Goal: Task Accomplishment & Management: Complete application form

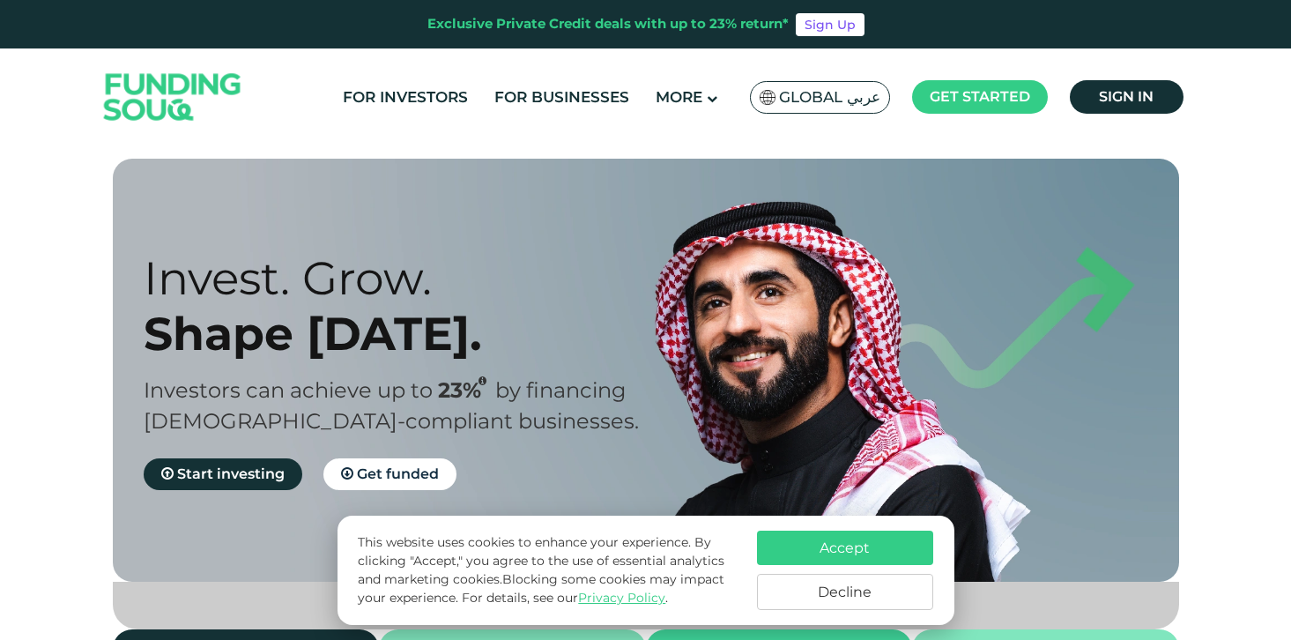
click at [819, 542] on button "Accept" at bounding box center [845, 547] width 176 height 34
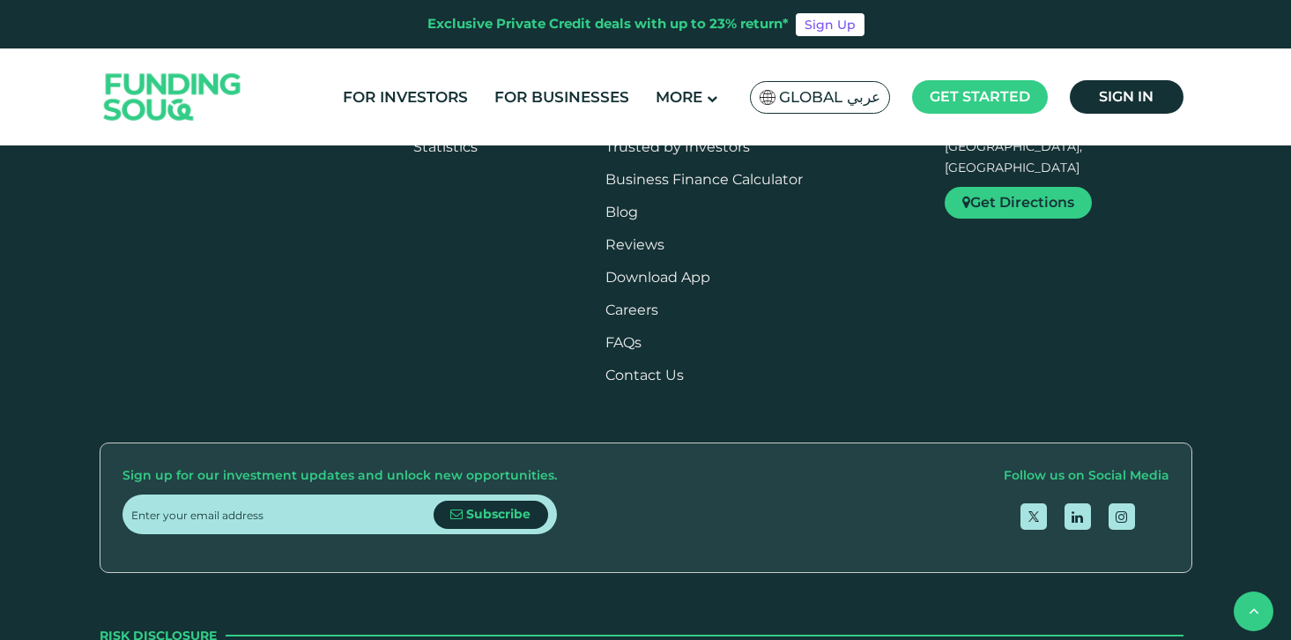
scroll to position [2013, 0]
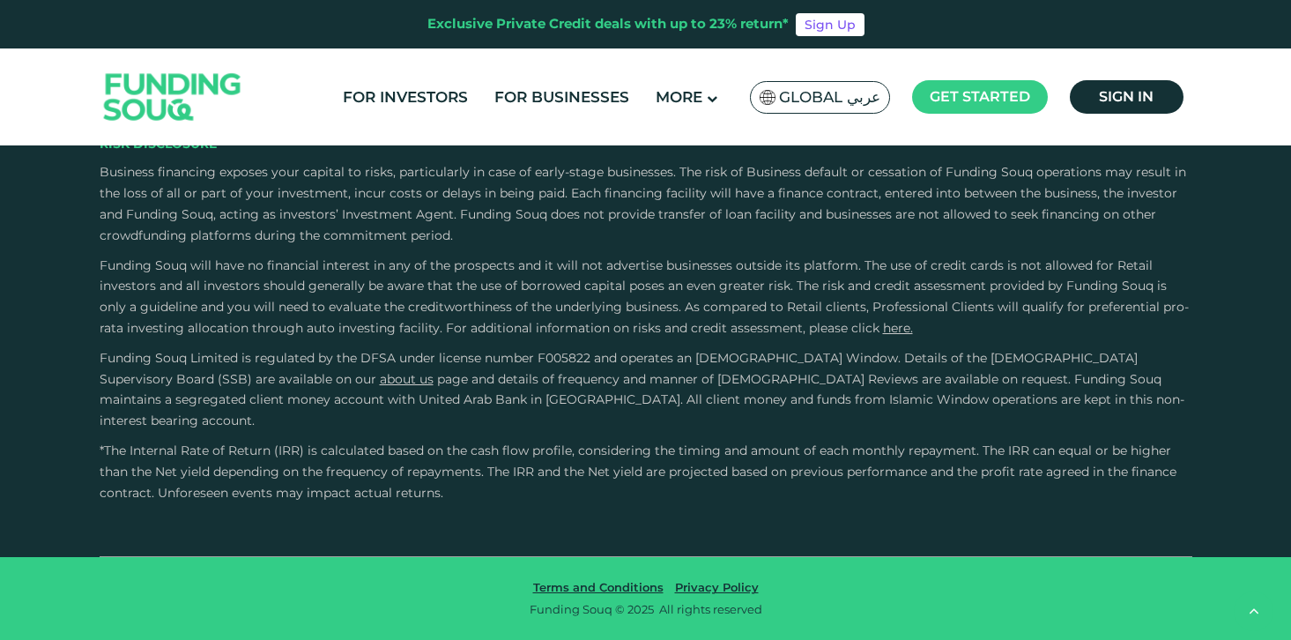
type tc-range-slider "4"
drag, startPoint x: 179, startPoint y: 287, endPoint x: 189, endPoint y: 290, distance: 10.0
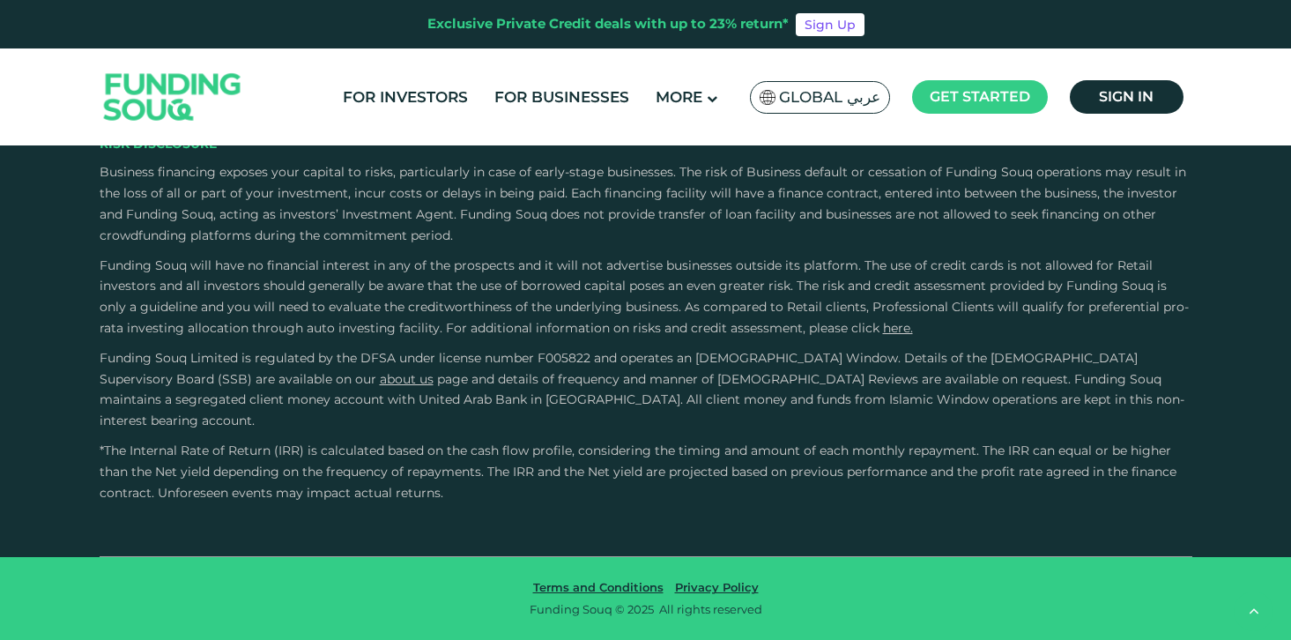
type tc-range-slider "10000"
drag, startPoint x: 175, startPoint y: 287, endPoint x: 159, endPoint y: 289, distance: 16.0
type tc-range-slider "10000"
type tc-range-slider "20000"
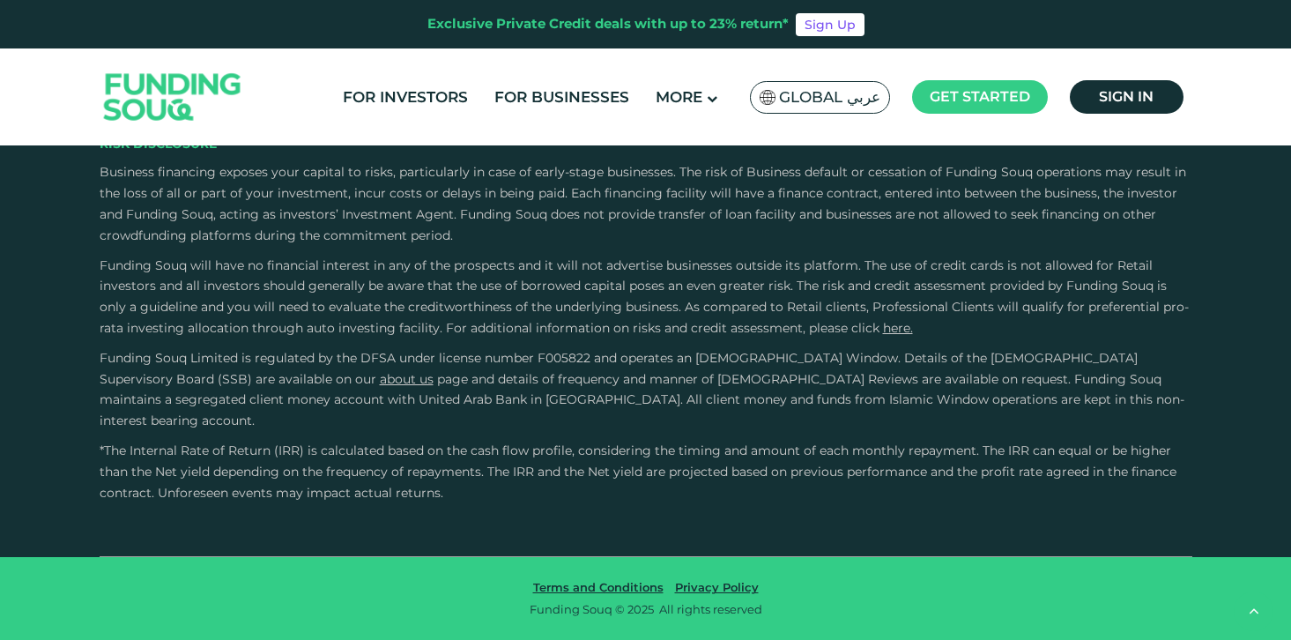
type tc-range-slider "5"
drag, startPoint x: 691, startPoint y: 285, endPoint x: 746, endPoint y: 283, distance: 55.5
drag, startPoint x: 170, startPoint y: 285, endPoint x: 182, endPoint y: 289, distance: 13.1
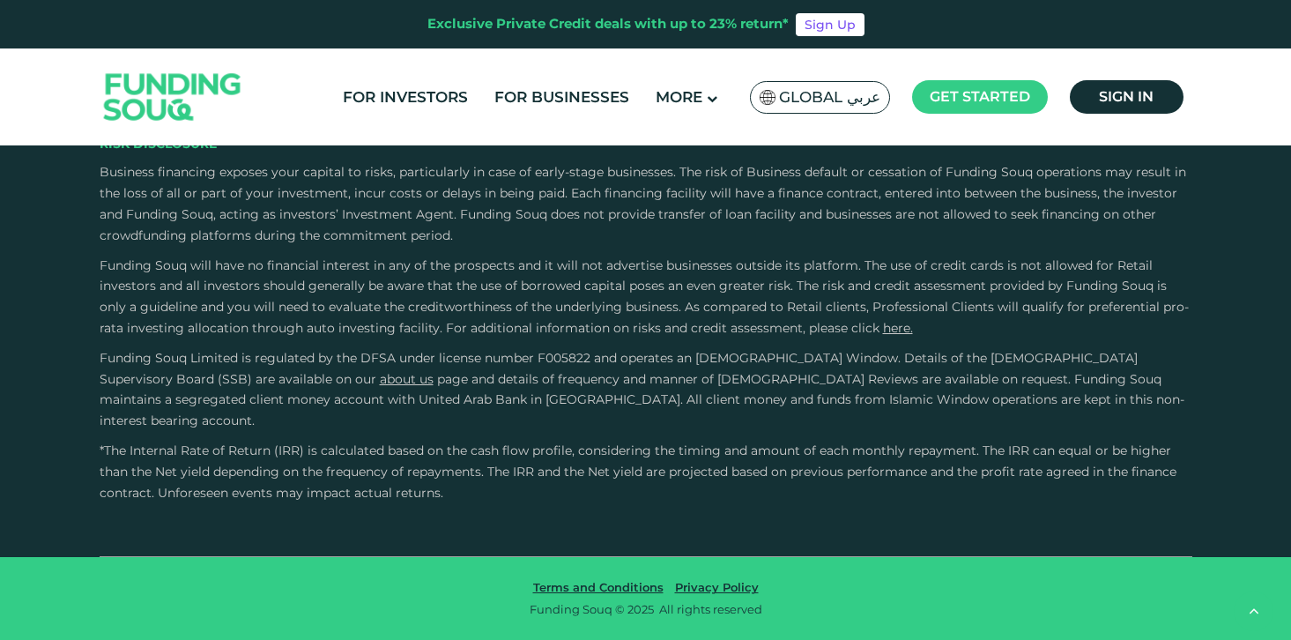
type tc-range-slider "10000"
drag, startPoint x: 167, startPoint y: 288, endPoint x: 181, endPoint y: 289, distance: 14.1
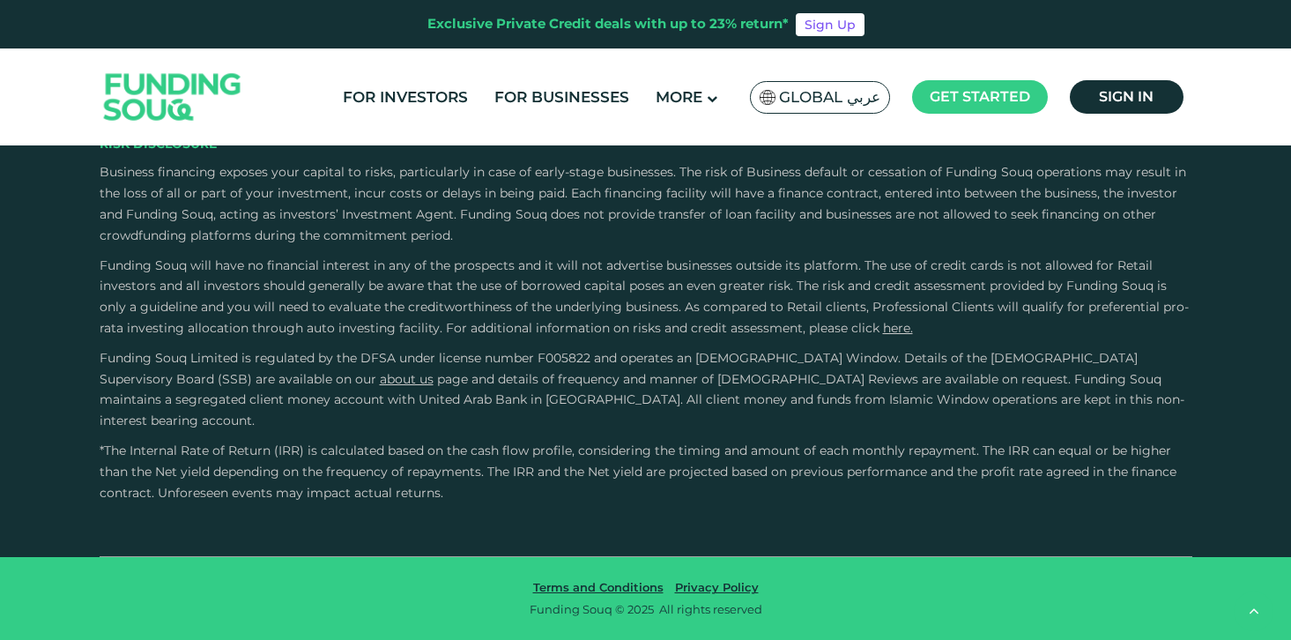
drag, startPoint x: 170, startPoint y: 288, endPoint x: 189, endPoint y: 288, distance: 19.4
type tc-range-slider "90000"
drag, startPoint x: 752, startPoint y: 280, endPoint x: 615, endPoint y: 293, distance: 138.1
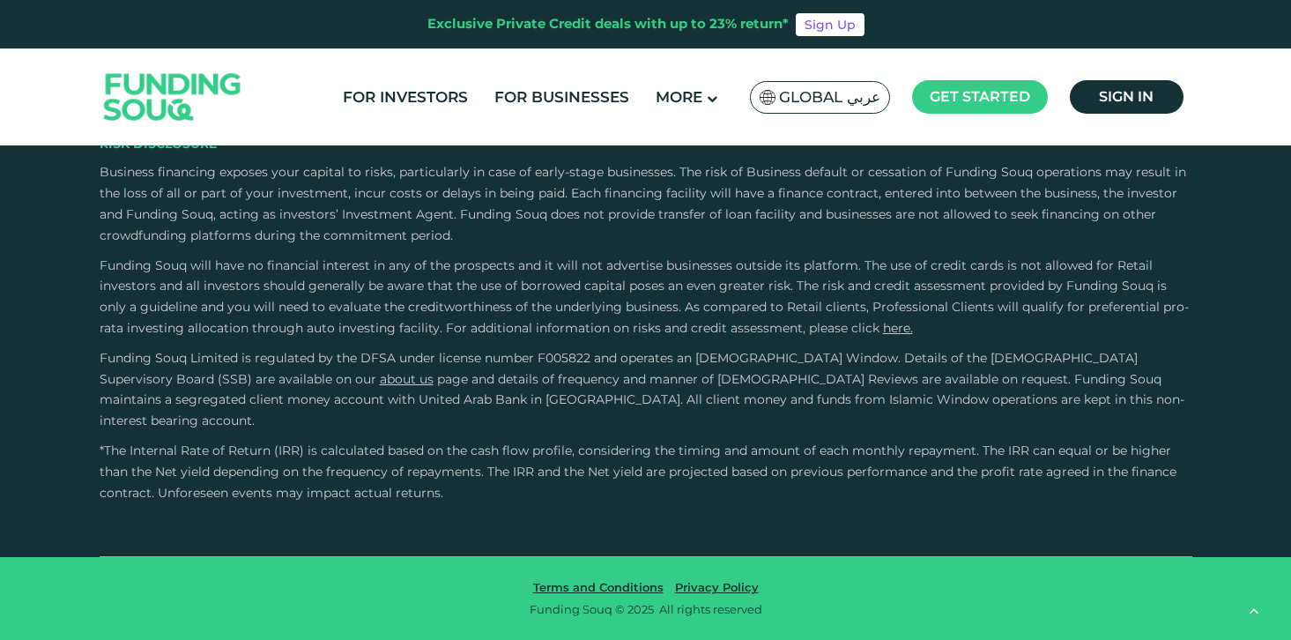
type tc-range-slider "1"
drag, startPoint x: 629, startPoint y: 292, endPoint x: 507, endPoint y: 281, distance: 122.1
type tc-range-slider "100000"
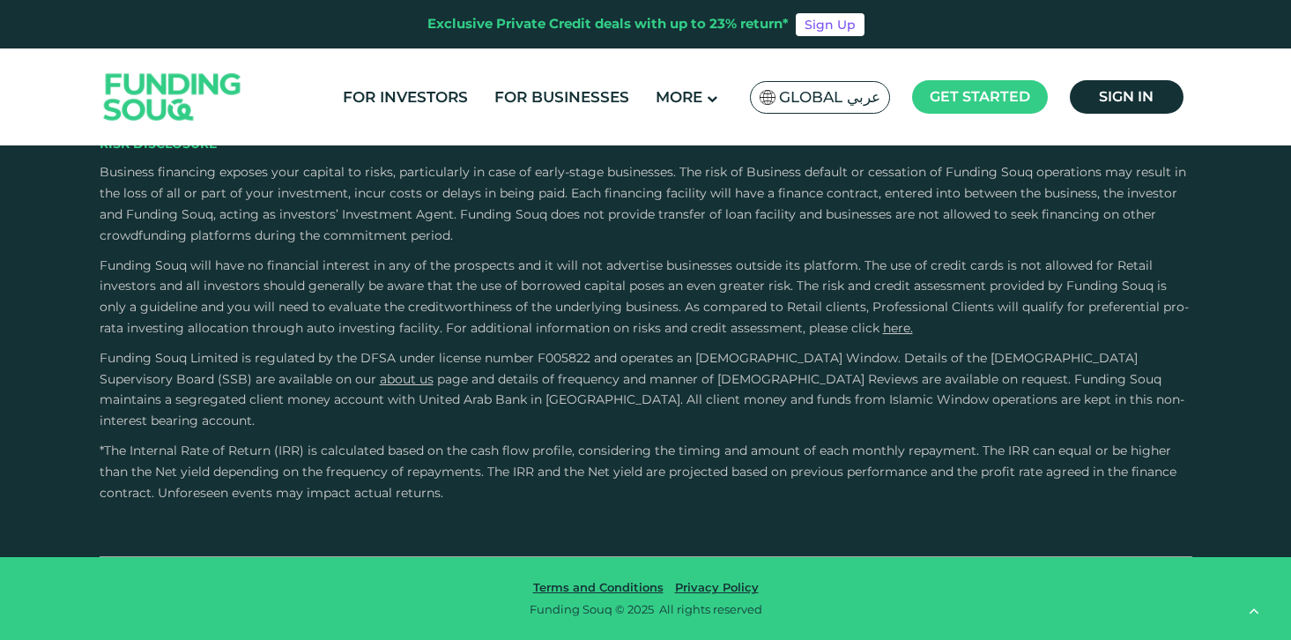
drag, startPoint x: 487, startPoint y: 289, endPoint x: 530, endPoint y: 287, distance: 43.2
drag, startPoint x: 559, startPoint y: 280, endPoint x: 774, endPoint y: 279, distance: 214.1
type tc-range-slider "1"
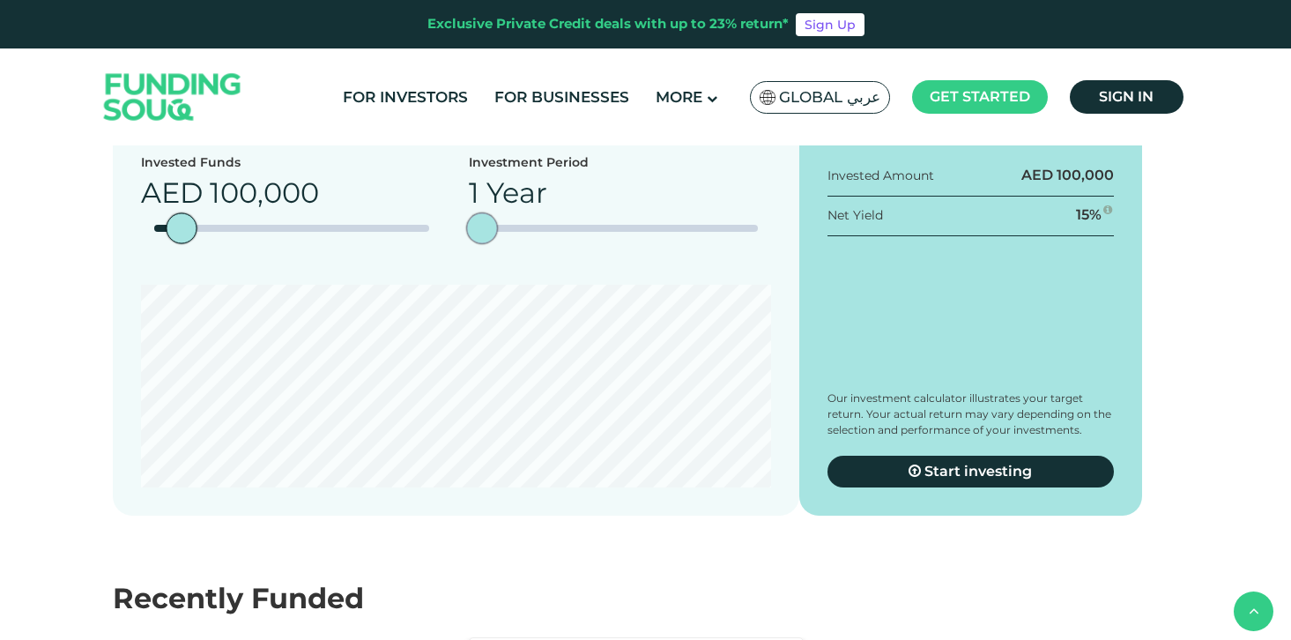
scroll to position [1724, 0]
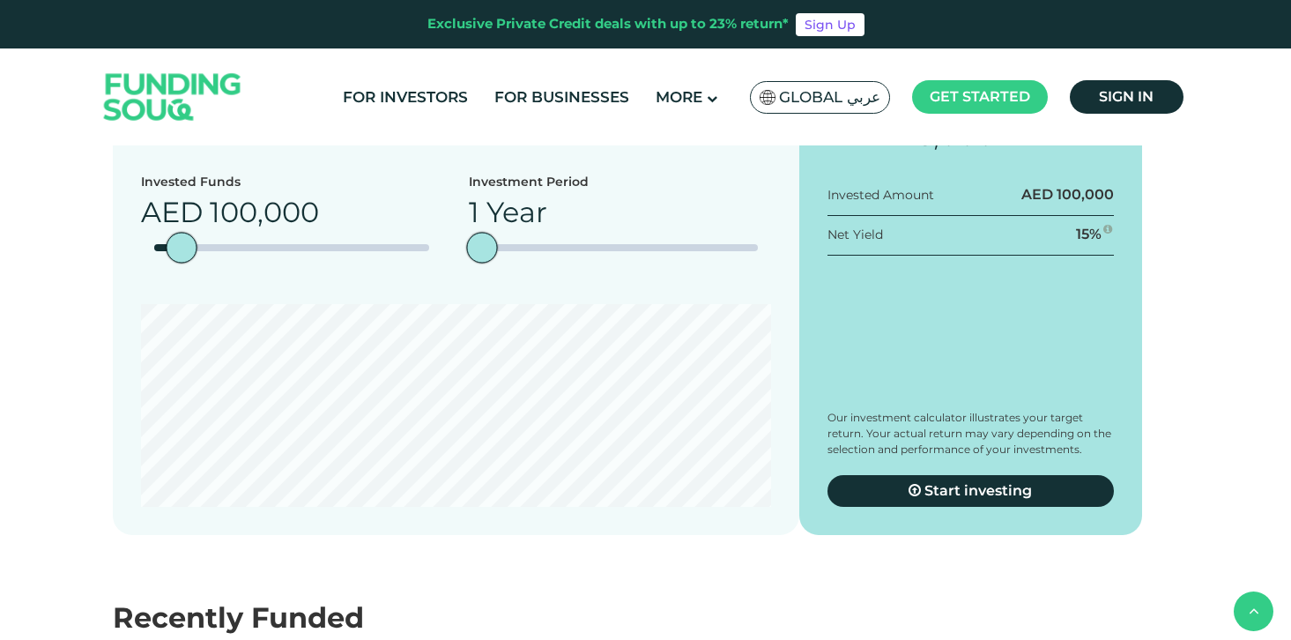
click at [168, 97] on img at bounding box center [172, 97] width 173 height 89
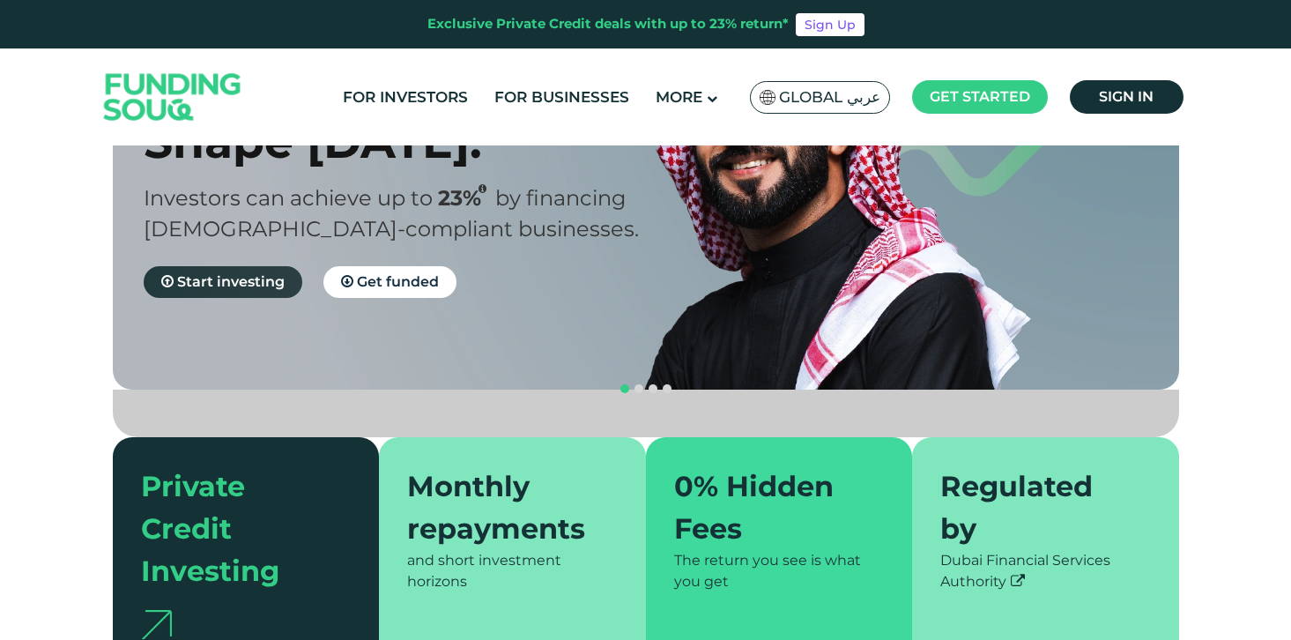
scroll to position [176, 0]
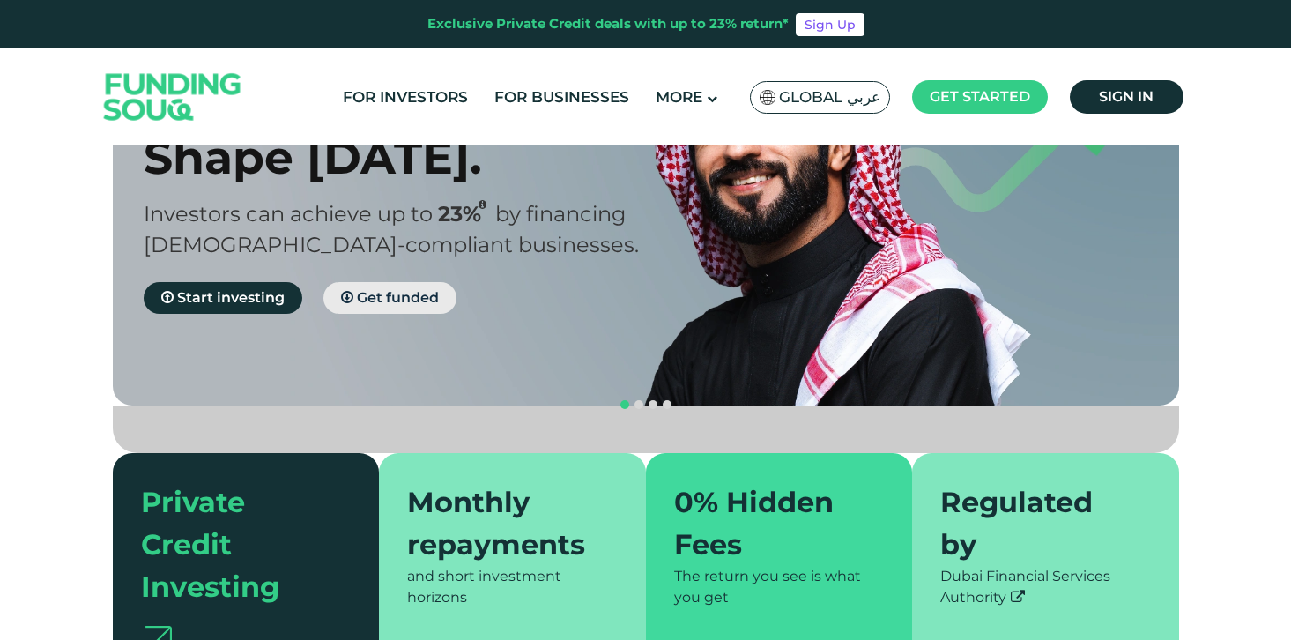
click at [404, 294] on span "Get funded" at bounding box center [398, 297] width 82 height 17
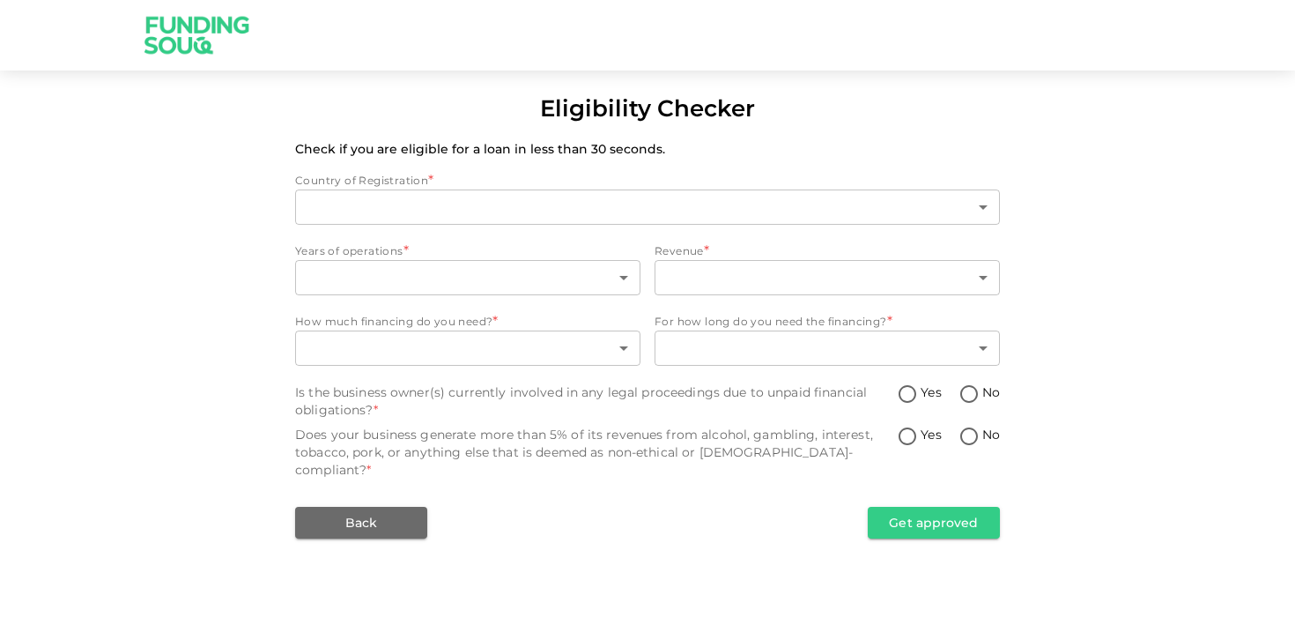
type input "1"
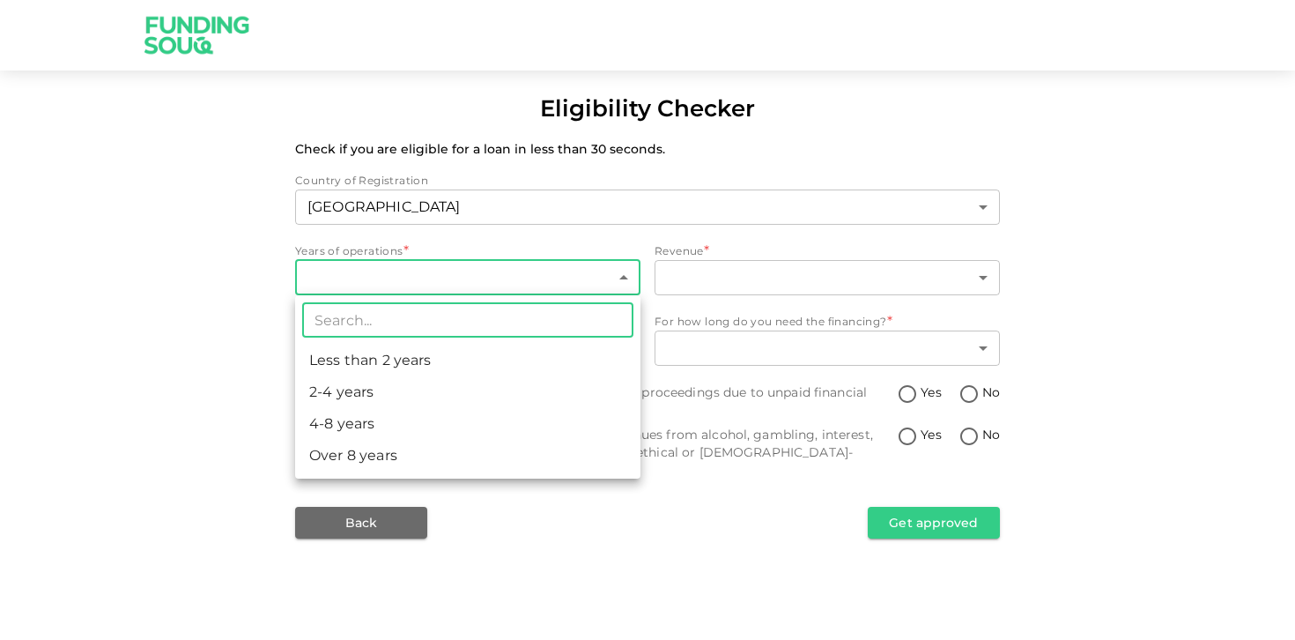
click at [396, 268] on body "Eligibility Checker Check if you are eligible for a loan in less than 30 second…" at bounding box center [647, 320] width 1295 height 640
click at [367, 455] on li "Over 8 years" at bounding box center [467, 456] width 345 height 32
type input "4"
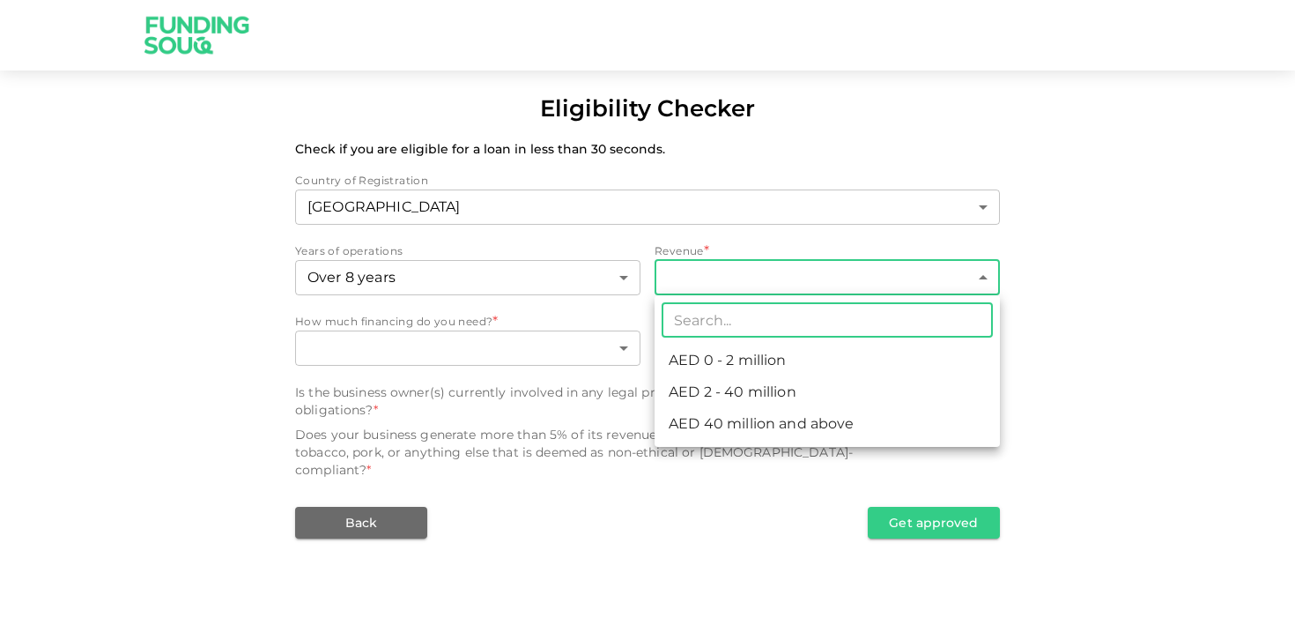
click at [709, 283] on body "Eligibility Checker Check if you are eligible for a loan in less than 30 second…" at bounding box center [647, 320] width 1295 height 640
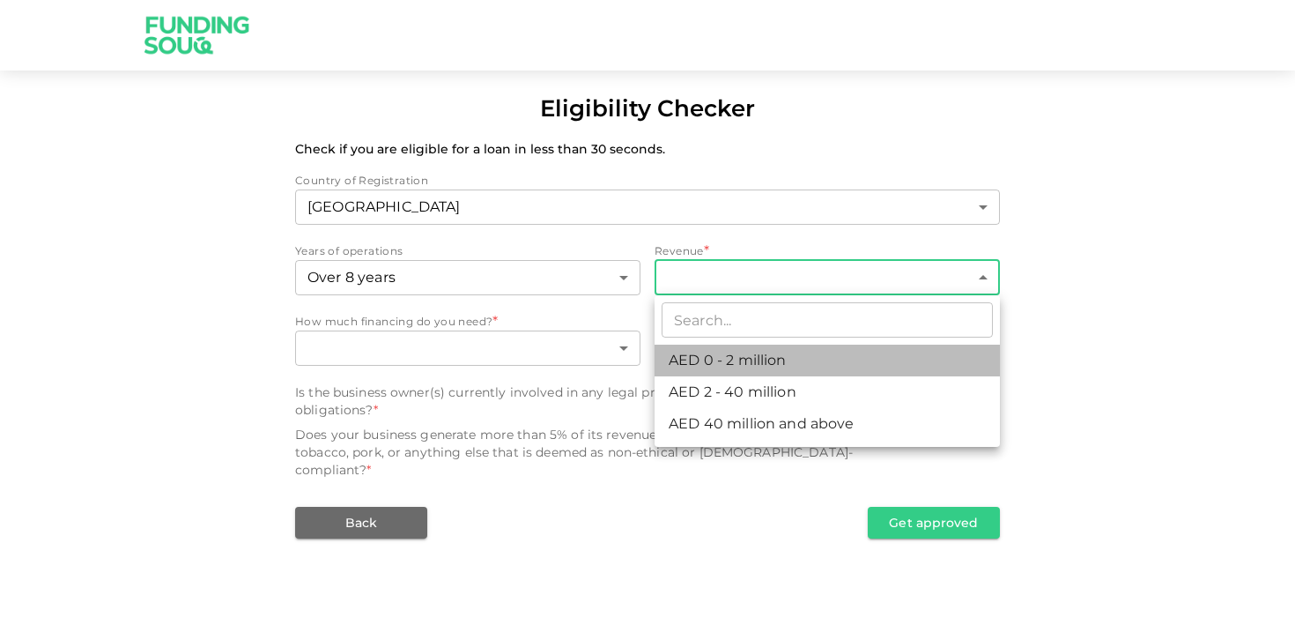
click at [700, 365] on li "AED 0 - 2 million" at bounding box center [827, 360] width 345 height 32
type input "1"
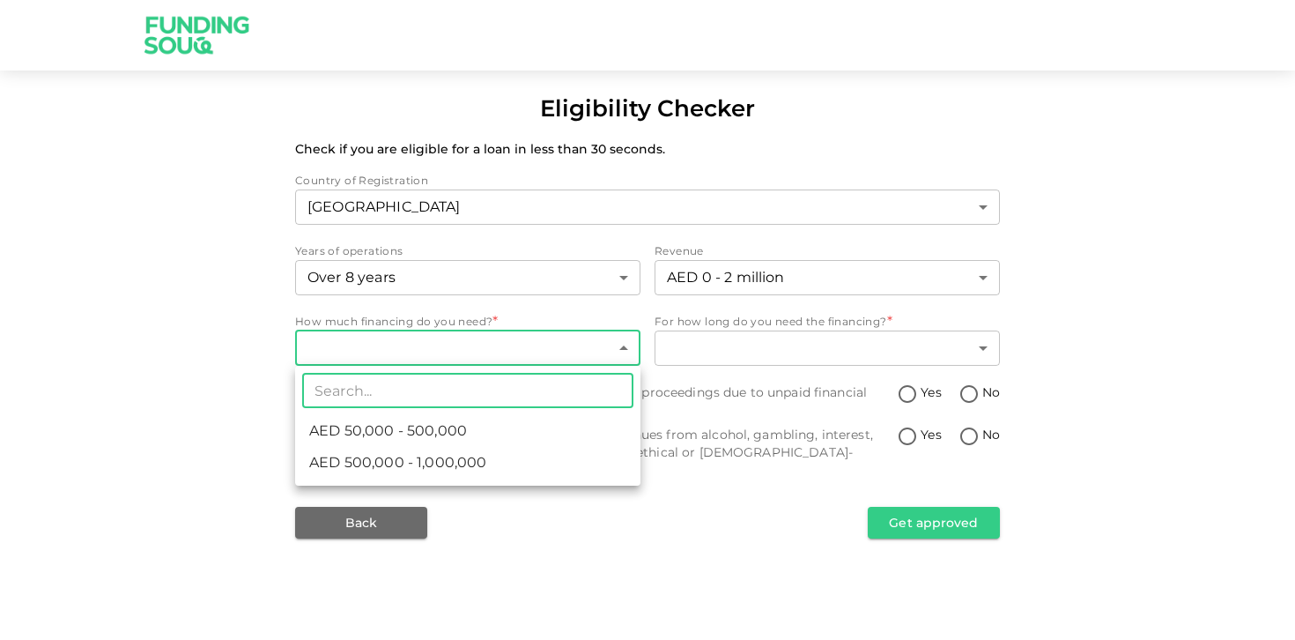
click at [477, 345] on body "Eligibility Checker Check if you are eligible for a loan in less than 30 second…" at bounding box center [647, 320] width 1295 height 640
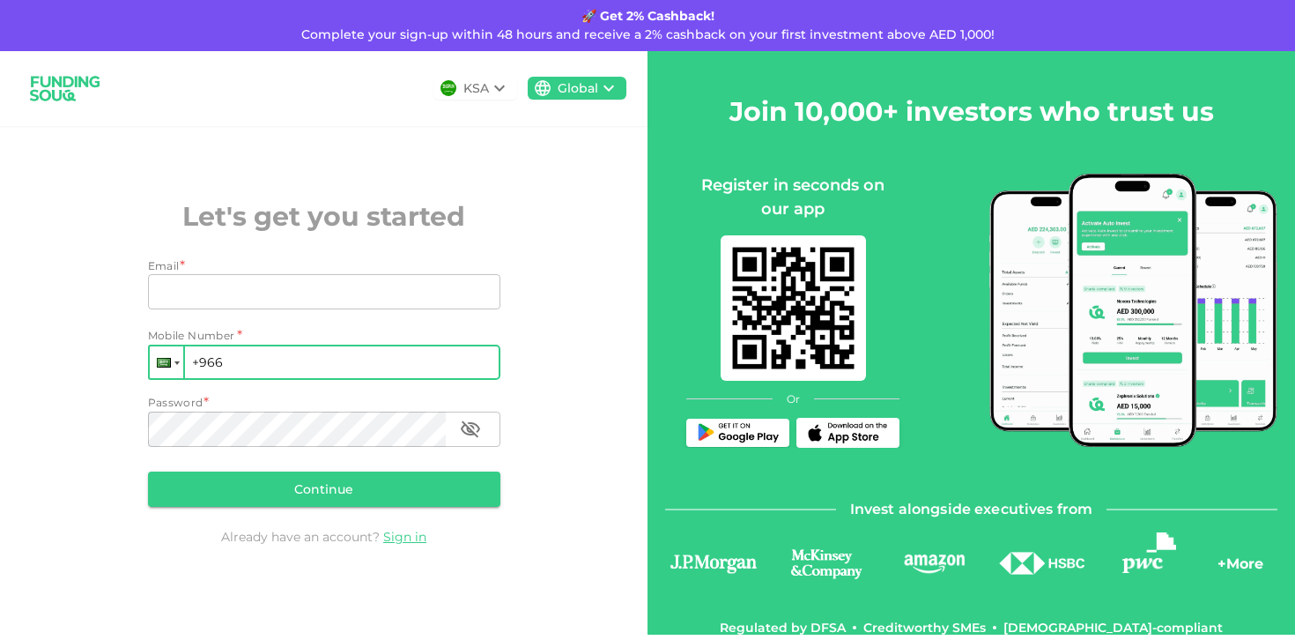
click at [172, 369] on div at bounding box center [166, 362] width 33 height 32
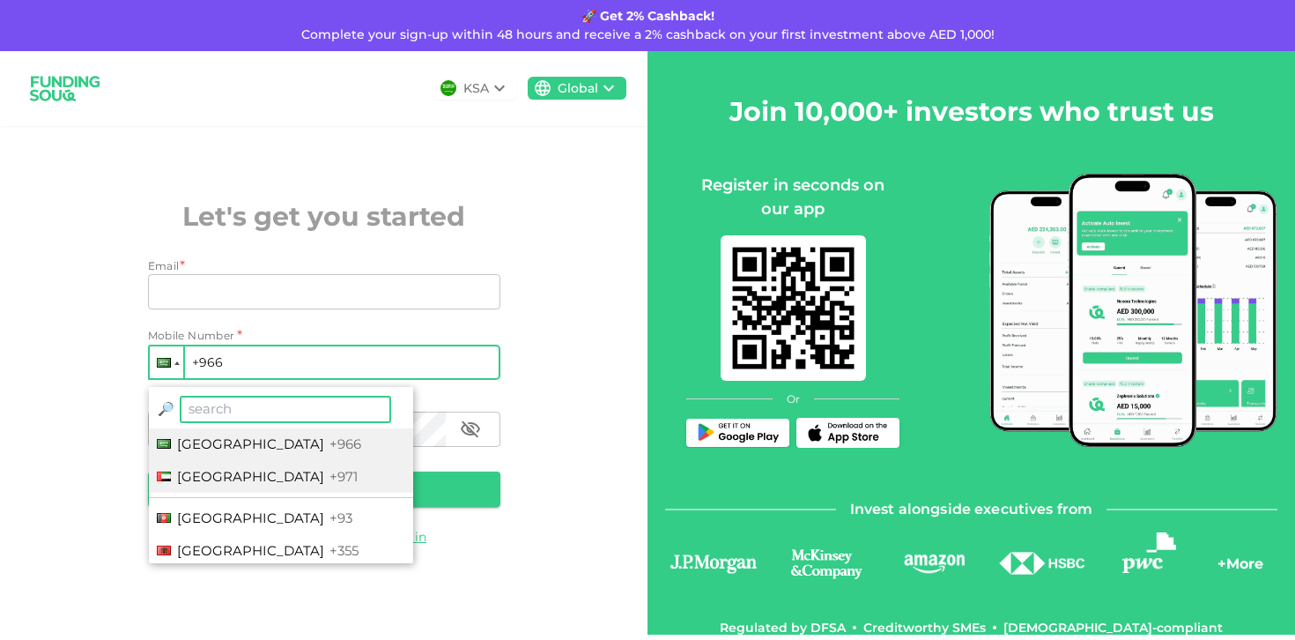
click at [243, 469] on span "[GEOGRAPHIC_DATA]" at bounding box center [250, 476] width 147 height 17
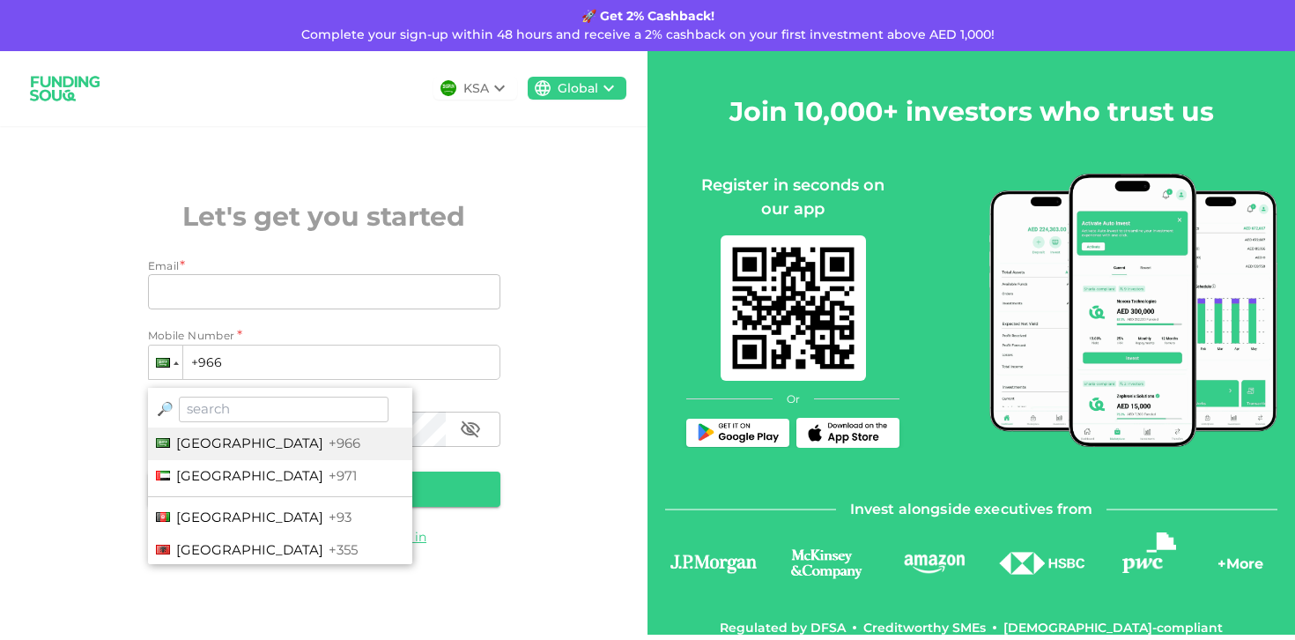
type input "+971"
